Goal: Information Seeking & Learning: Learn about a topic

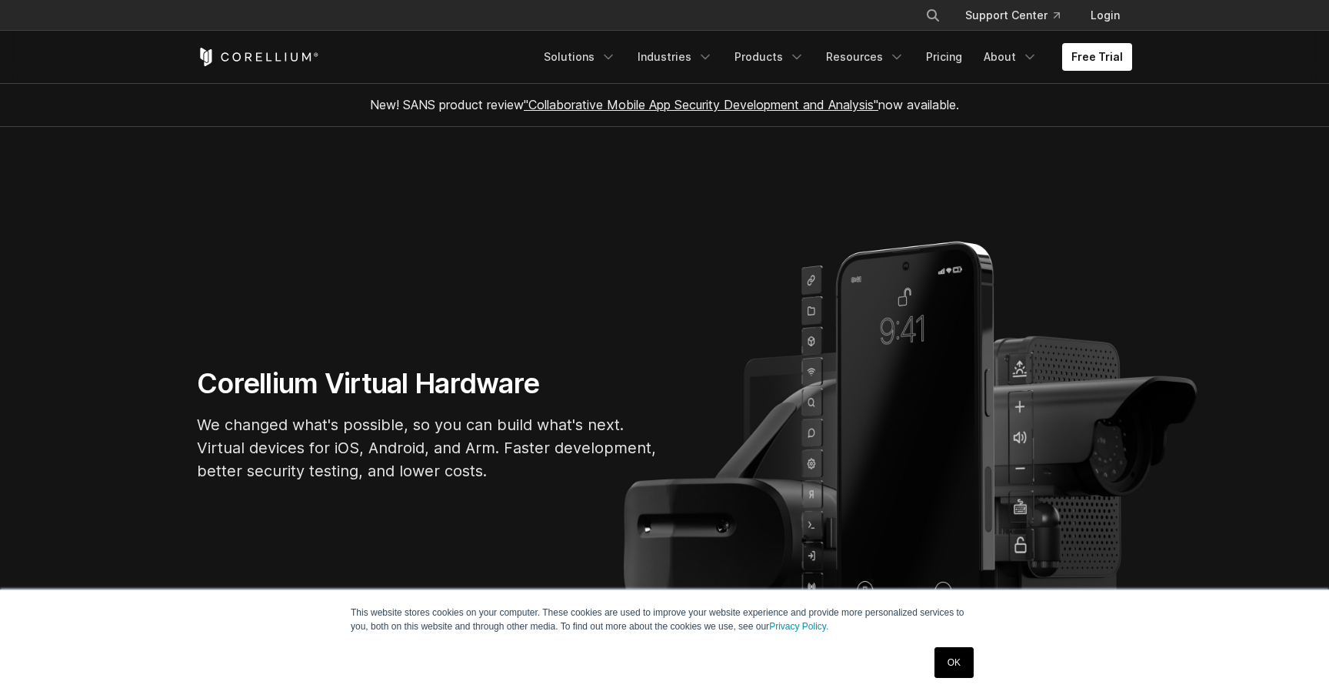
click at [954, 673] on link "OK" at bounding box center [953, 662] width 39 height 31
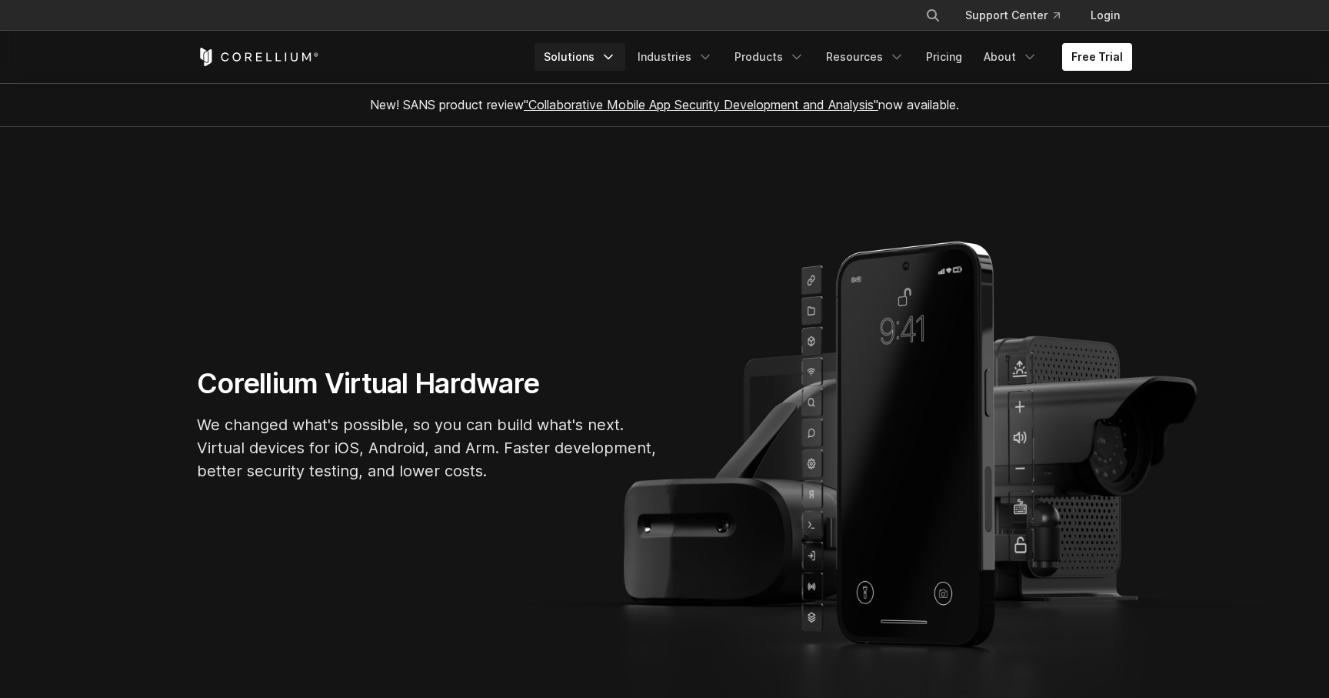
click at [610, 54] on link "Solutions" at bounding box center [579, 57] width 91 height 28
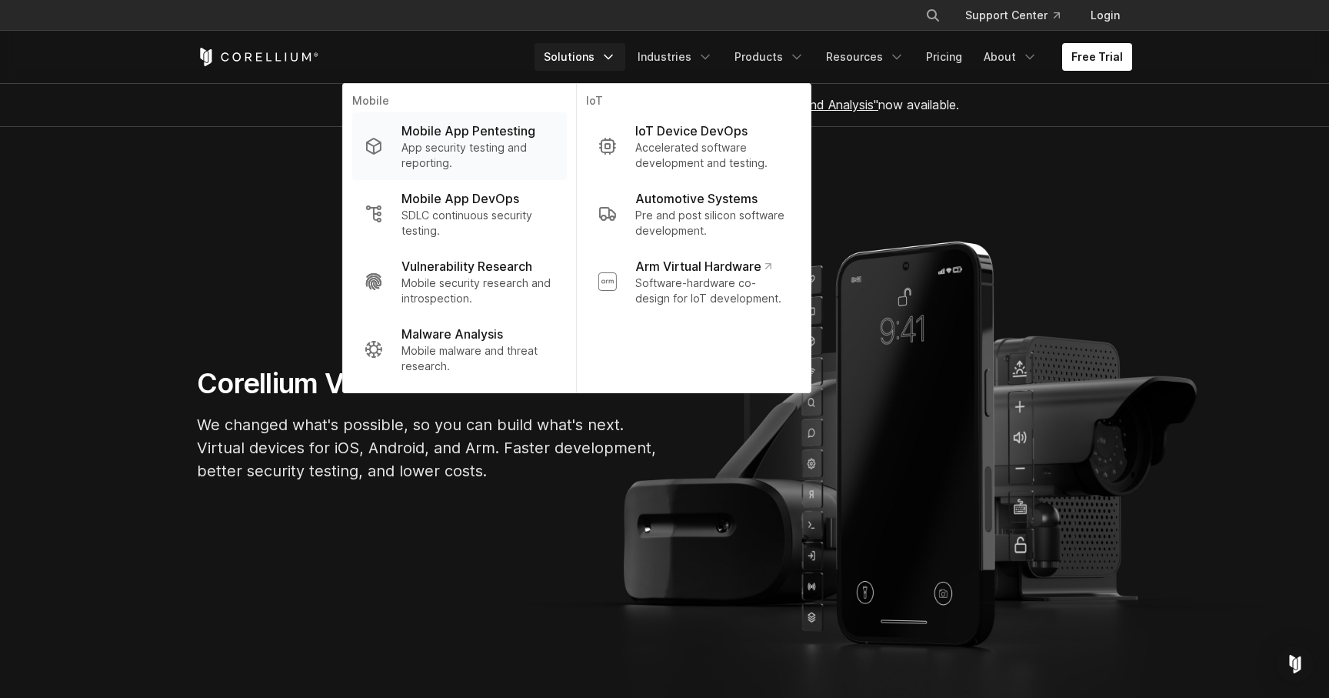
click at [499, 158] on p "App security testing and reporting." at bounding box center [477, 155] width 153 height 31
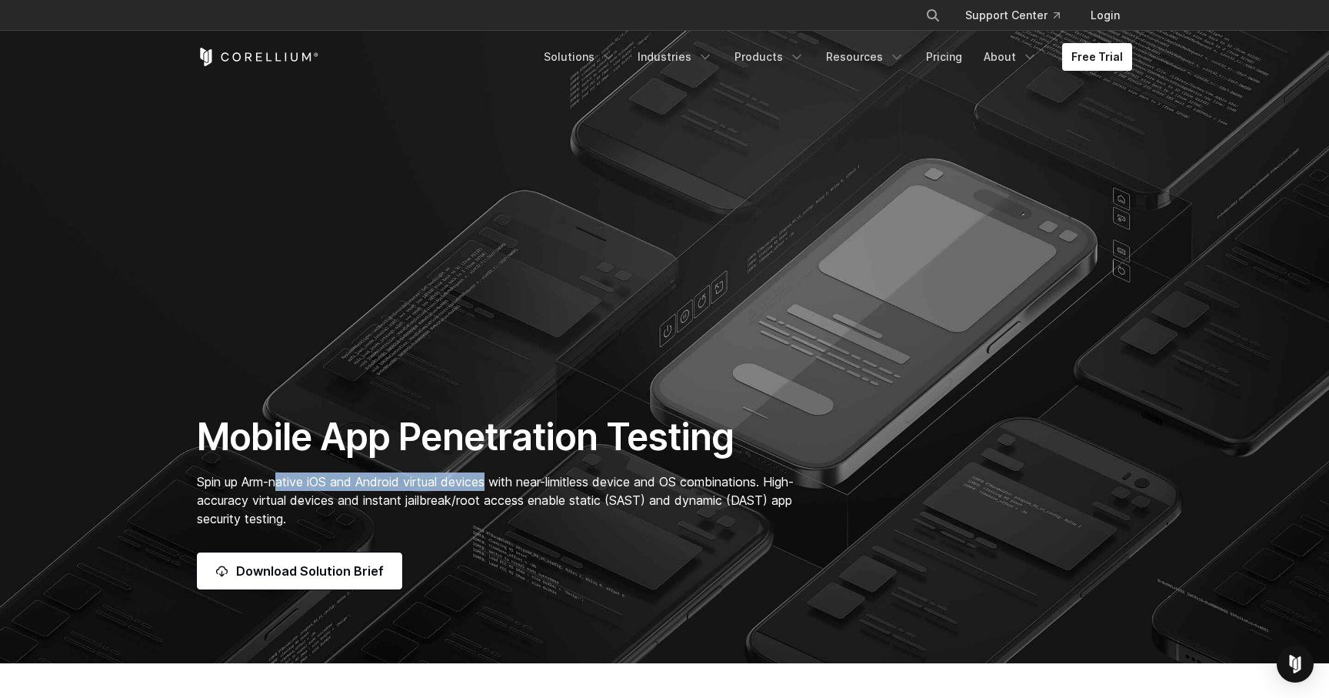
drag, startPoint x: 281, startPoint y: 485, endPoint x: 493, endPoint y: 479, distance: 211.6
click at [493, 479] on span "Spin up Arm-native iOS and Android virtual devices with near-limitless device a…" at bounding box center [495, 500] width 597 height 52
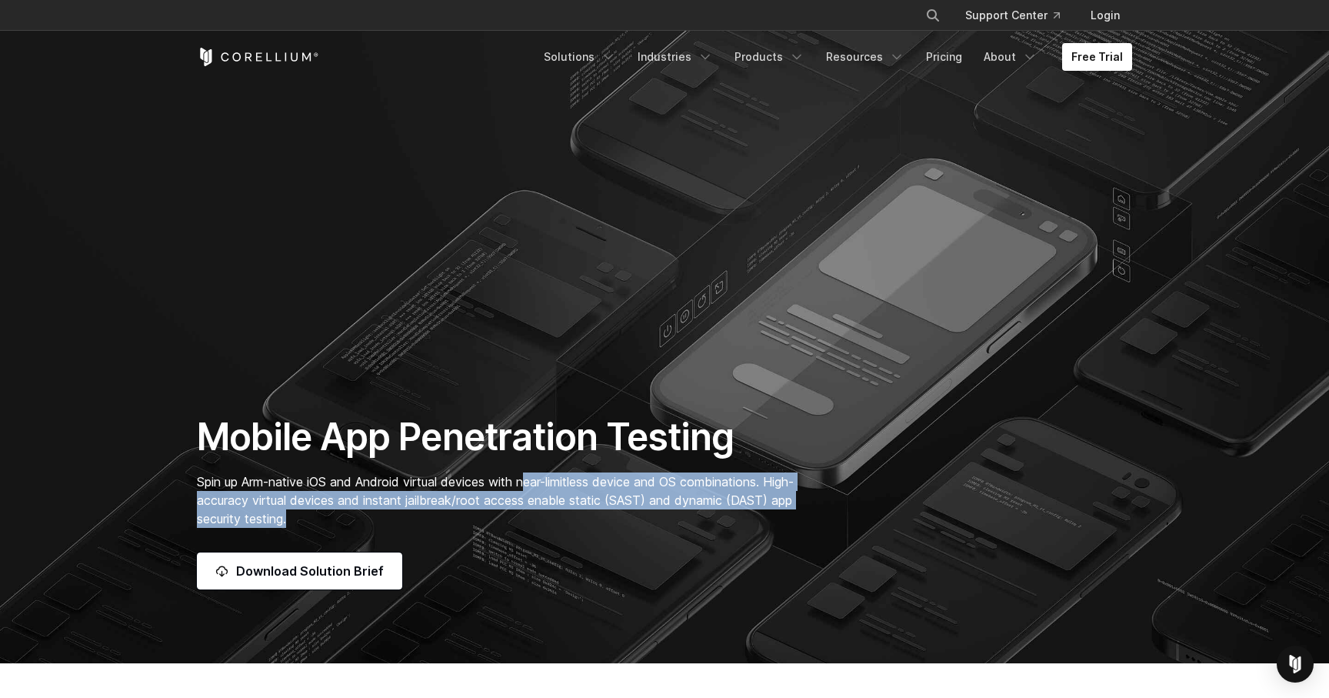
drag, startPoint x: 534, startPoint y: 481, endPoint x: 657, endPoint y: 512, distance: 126.8
click at [661, 511] on p "Spin up Arm-native iOS and Android virtual devices with near-limitless device a…" at bounding box center [503, 499] width 613 height 55
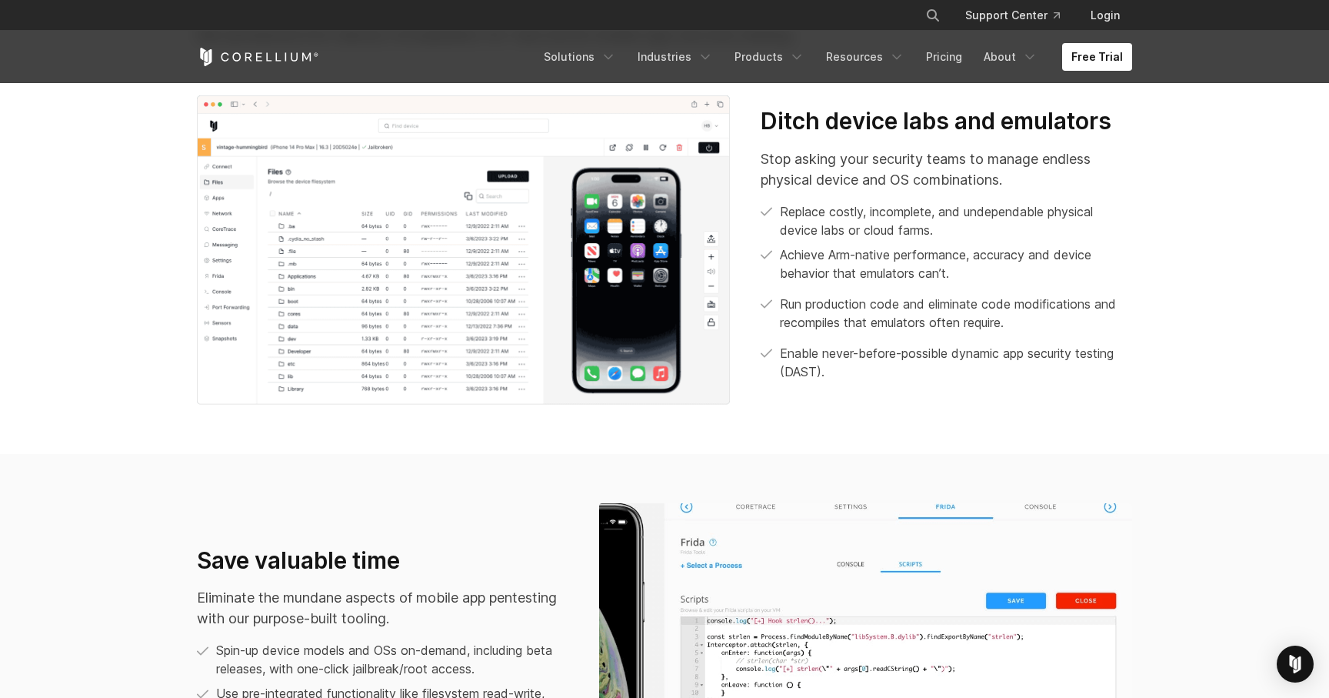
scroll to position [723, 0]
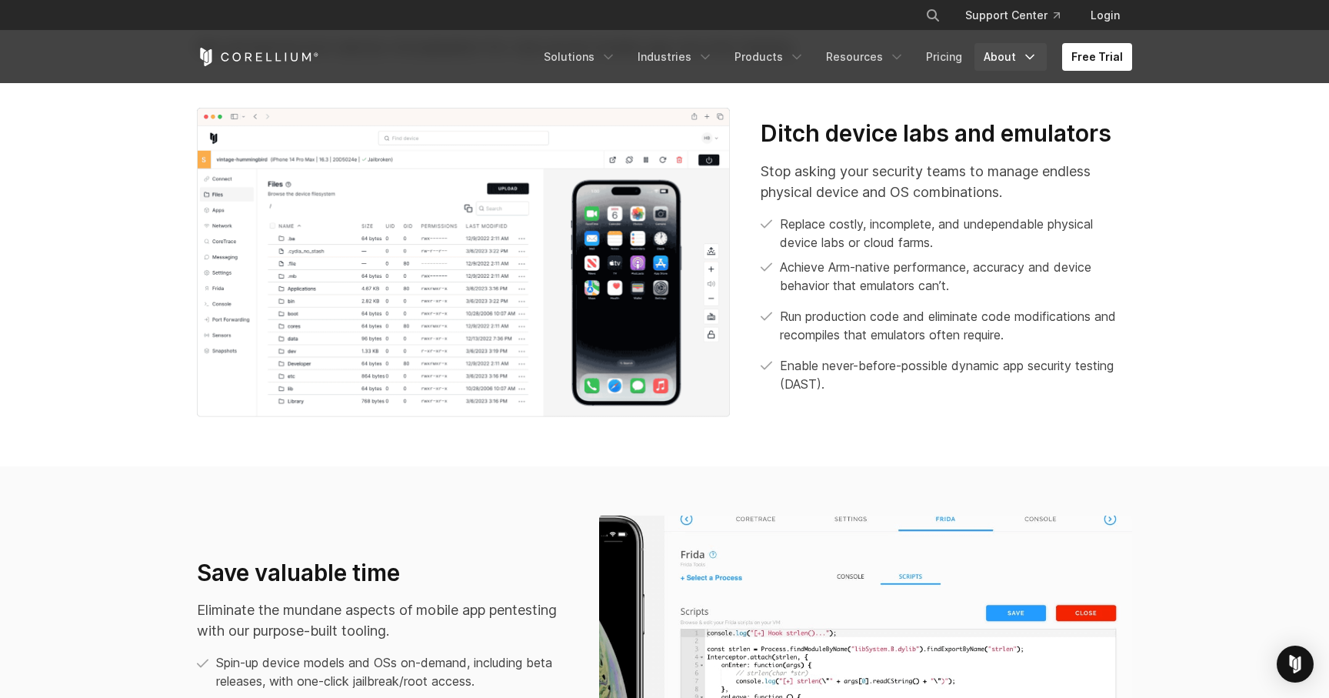
click at [1019, 65] on link "About" at bounding box center [1010, 57] width 72 height 28
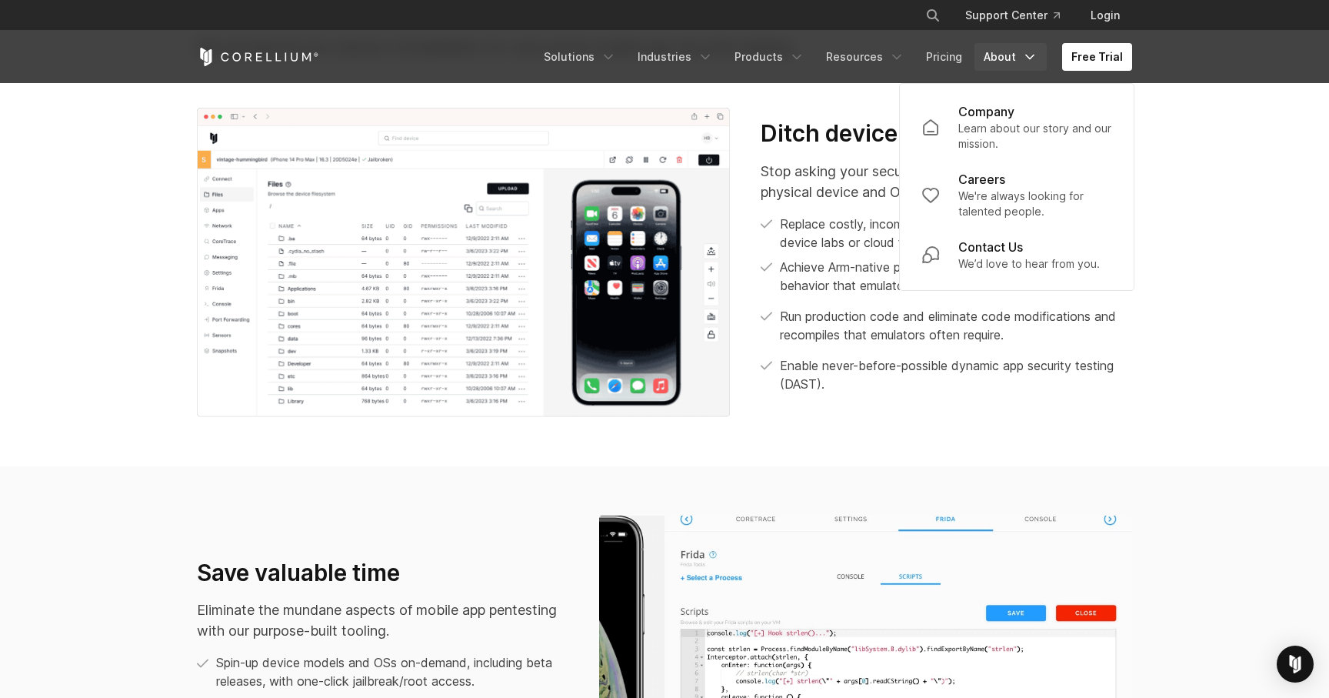
click at [1177, 162] on section "We run on Arm, others don’t We pioneered Arm device virtualization for real-wor…" at bounding box center [664, 203] width 1329 height 526
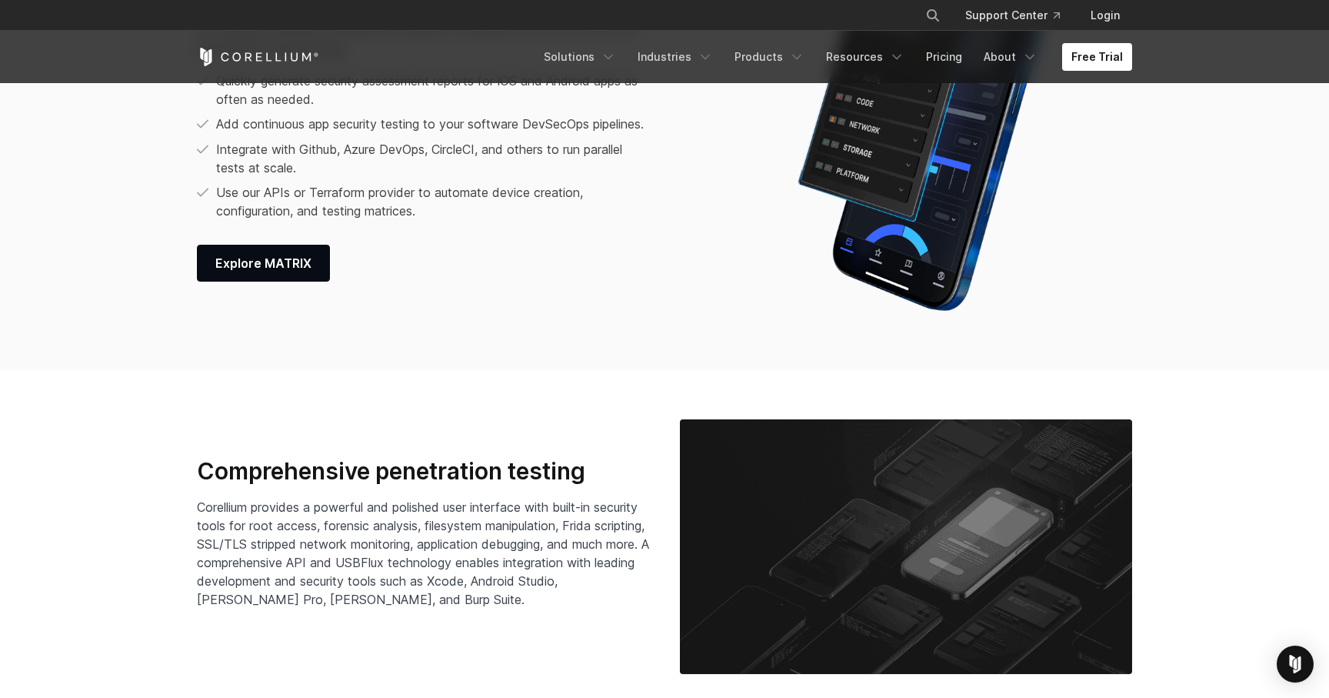
scroll to position [2290, 0]
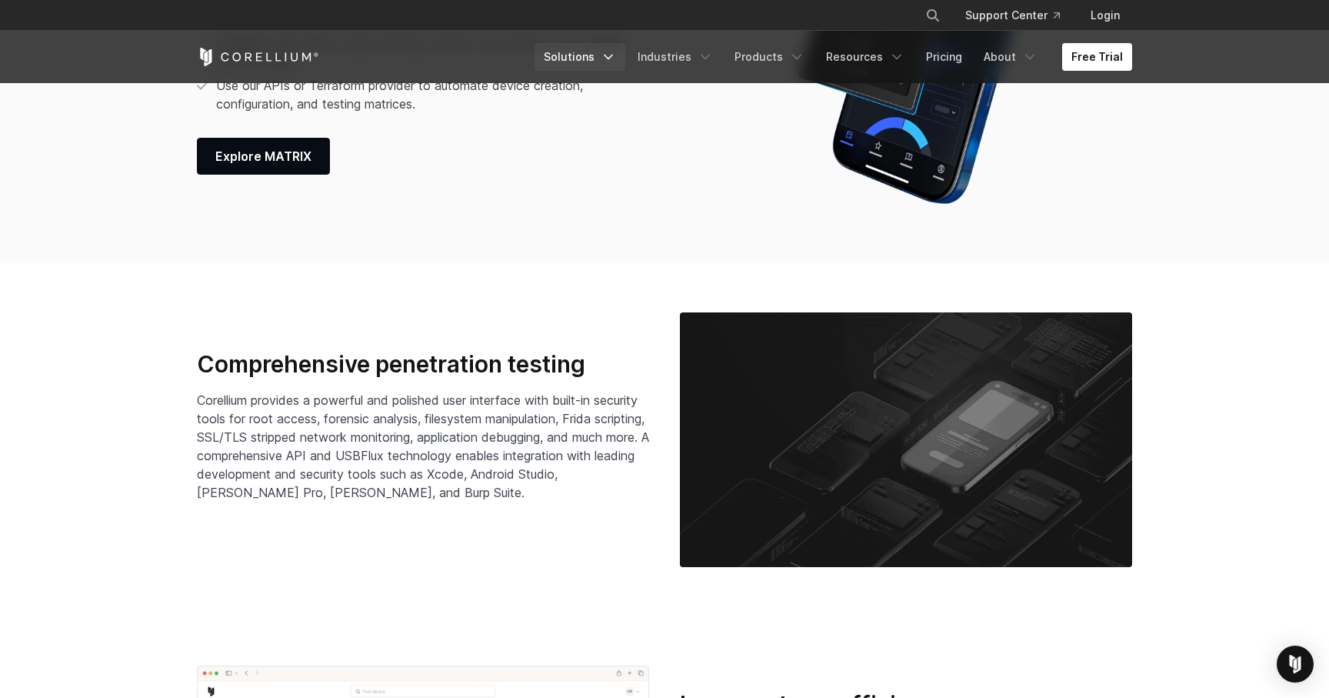
click at [581, 57] on link "Solutions" at bounding box center [579, 57] width 91 height 28
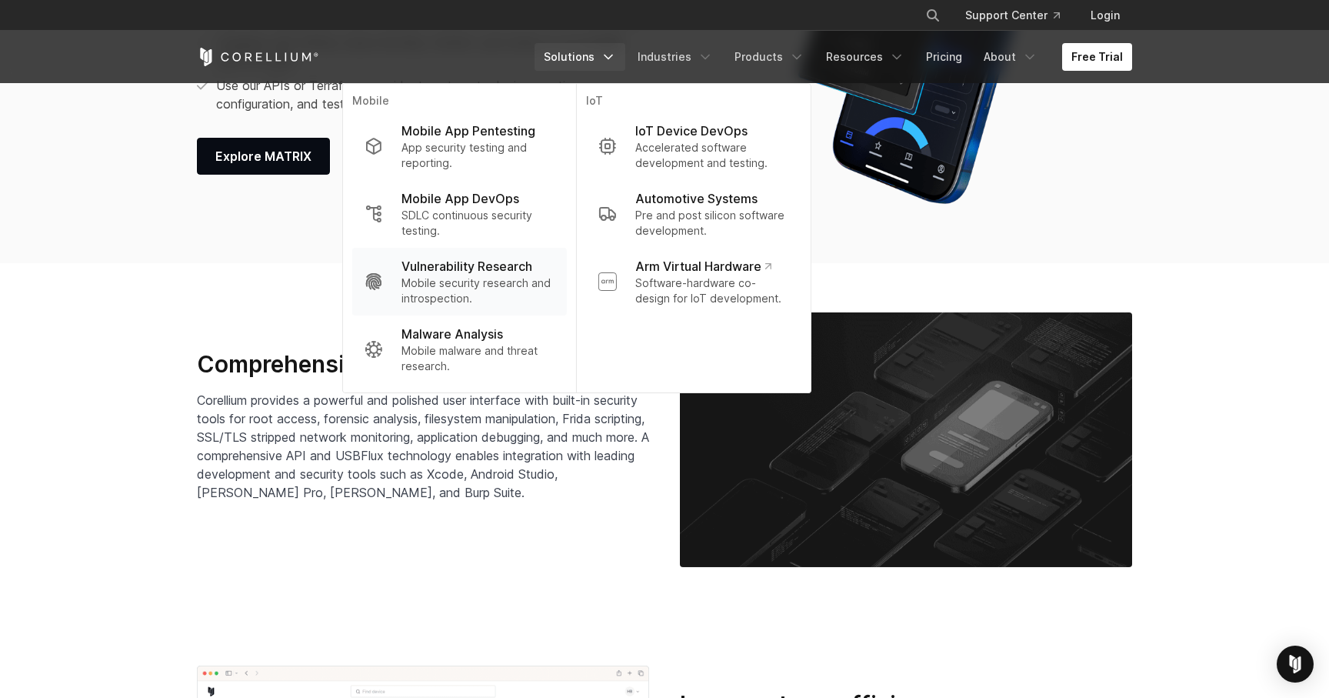
click at [501, 265] on p "Vulnerability Research" at bounding box center [466, 266] width 131 height 18
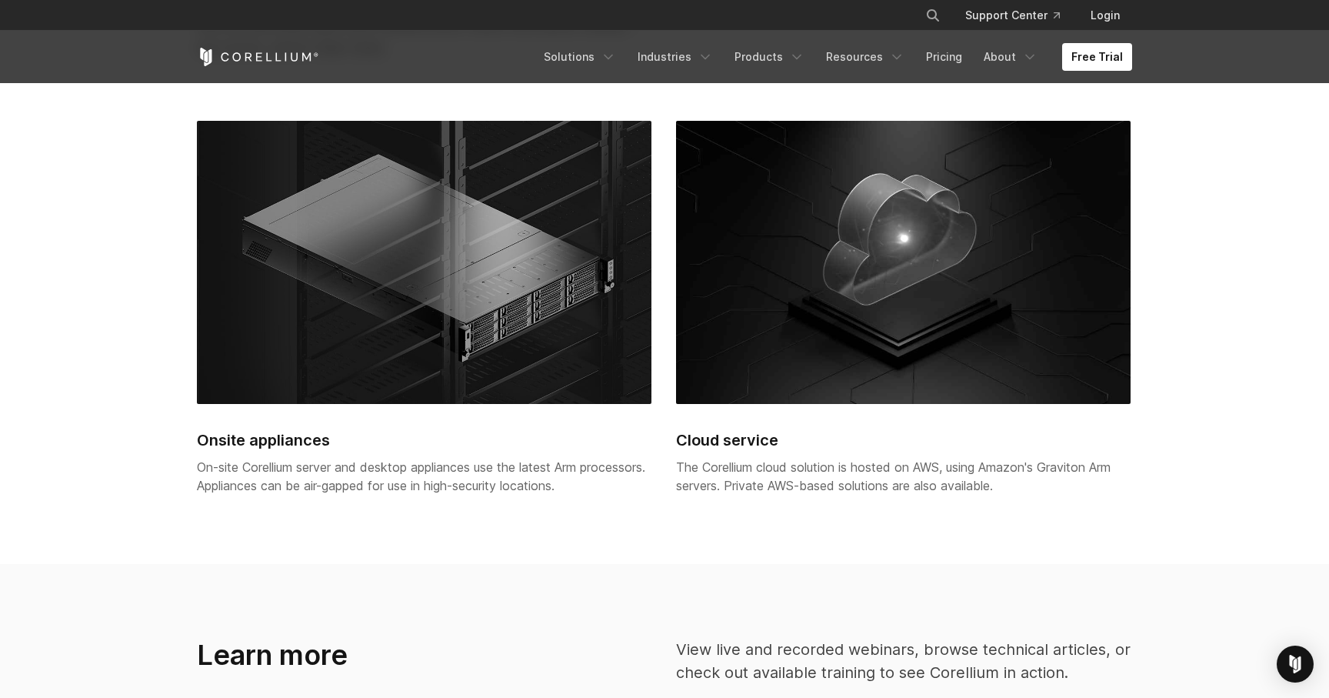
scroll to position [3467, 0]
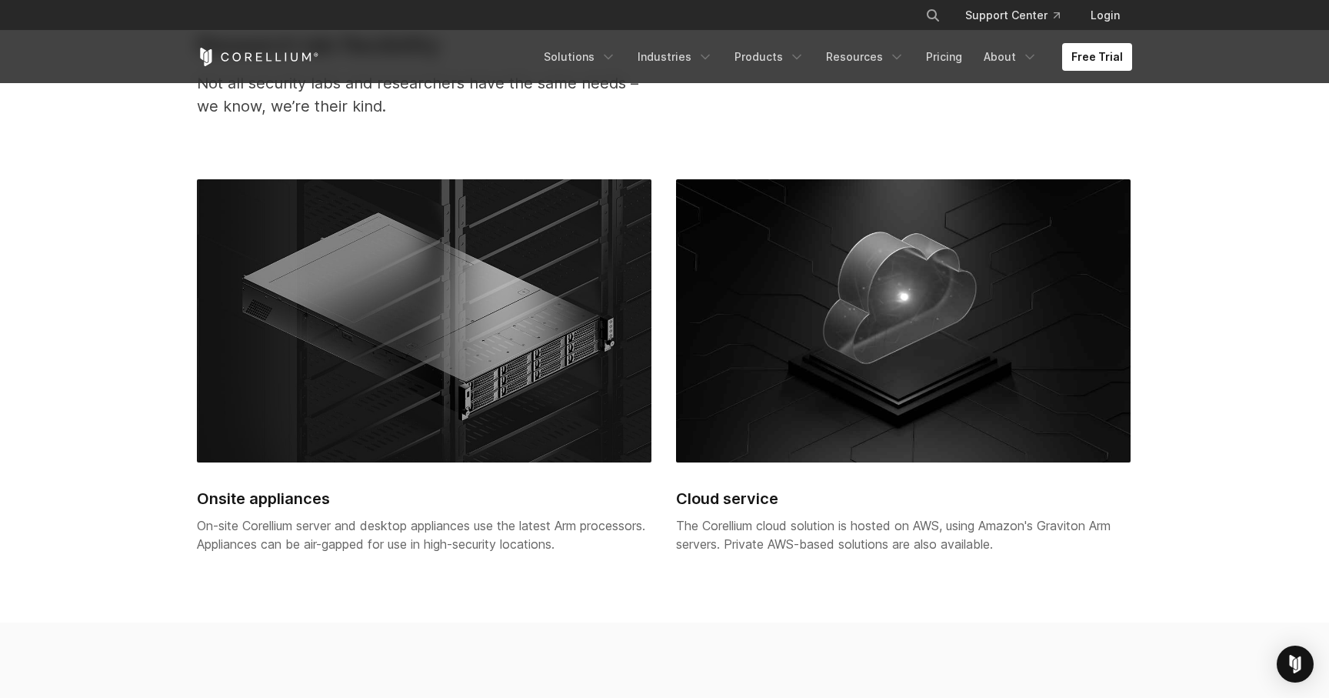
click at [306, 53] on icon "Corellium Home" at bounding box center [258, 57] width 122 height 18
